Goal: Find specific page/section

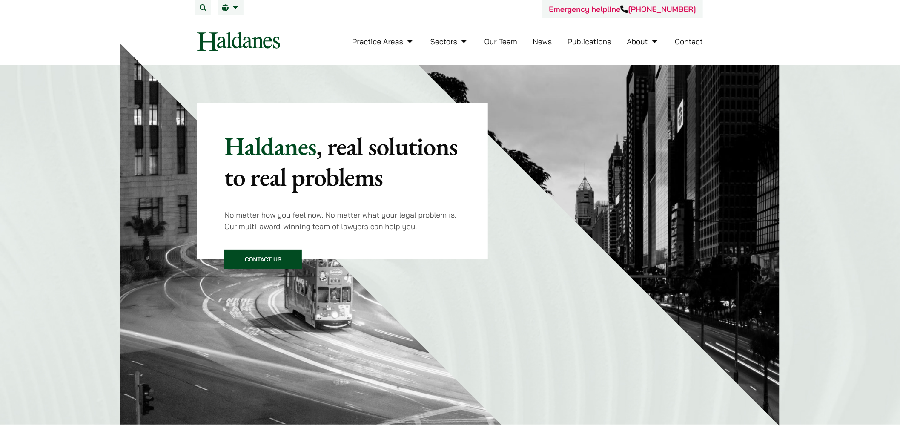
click at [518, 47] on ul "Practice Areas Antitrust and Competition Law Civil Litigation & Dispute Resolut…" at bounding box center [527, 41] width 351 height 18
click at [514, 43] on link "Our Team" at bounding box center [500, 42] width 33 height 10
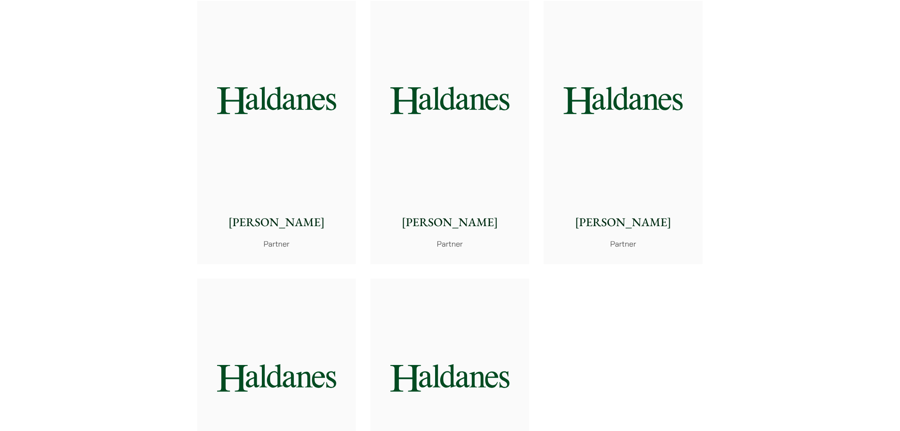
scroll to position [1845, 0]
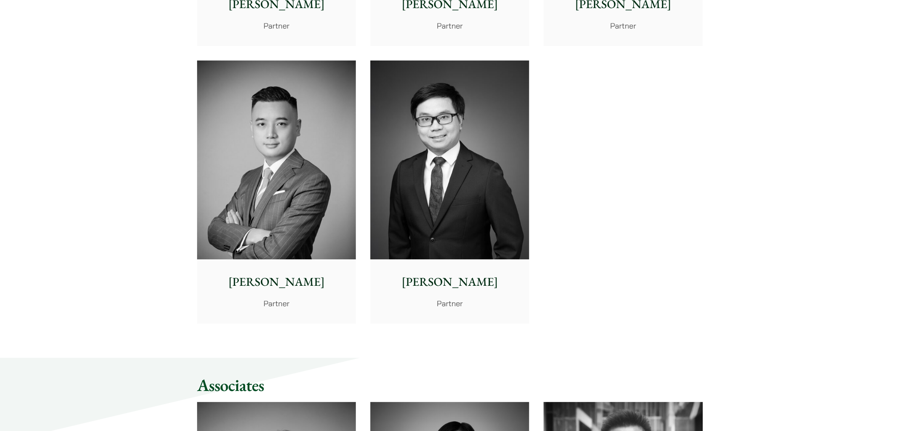
click at [278, 193] on img at bounding box center [276, 159] width 159 height 199
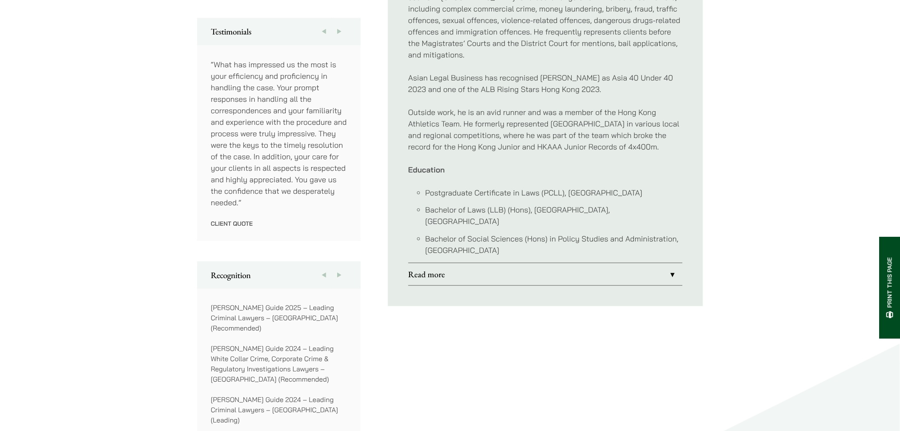
scroll to position [567, 0]
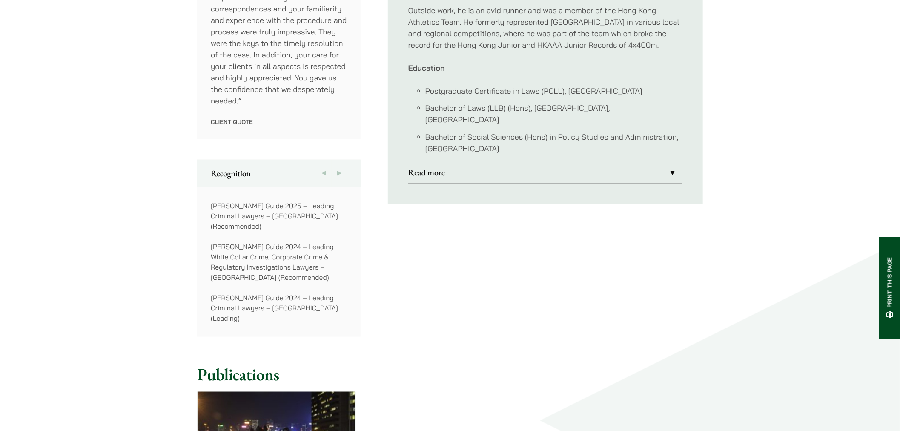
click at [519, 161] on link "Read more" at bounding box center [545, 172] width 274 height 22
